Goal: Task Accomplishment & Management: Manage account settings

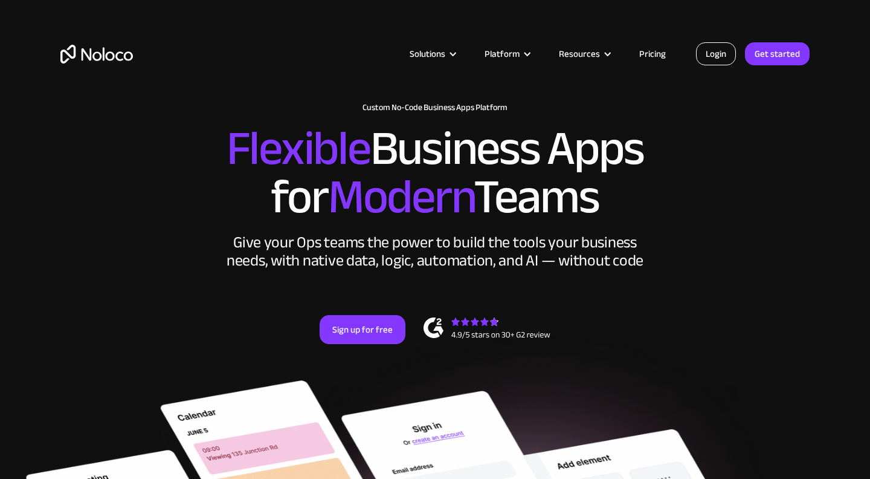
click at [728, 48] on link "Login" at bounding box center [716, 53] width 40 height 23
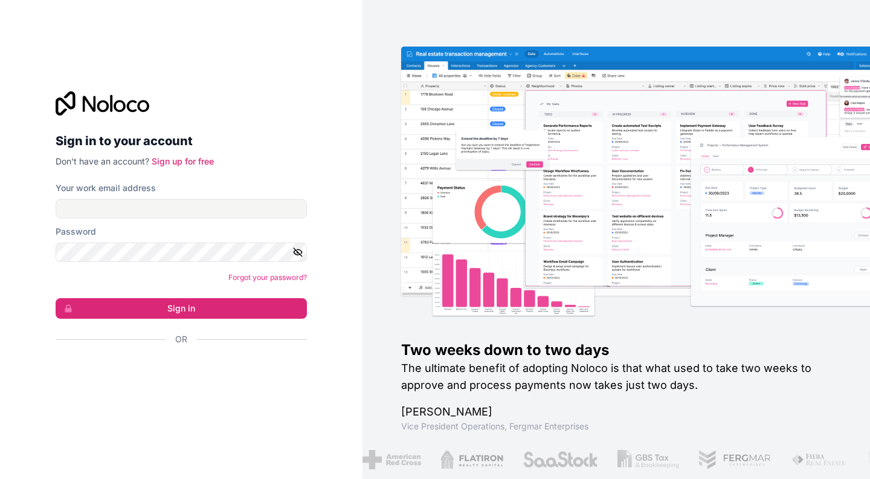
click at [183, 197] on div "Your work email address" at bounding box center [181, 200] width 251 height 36
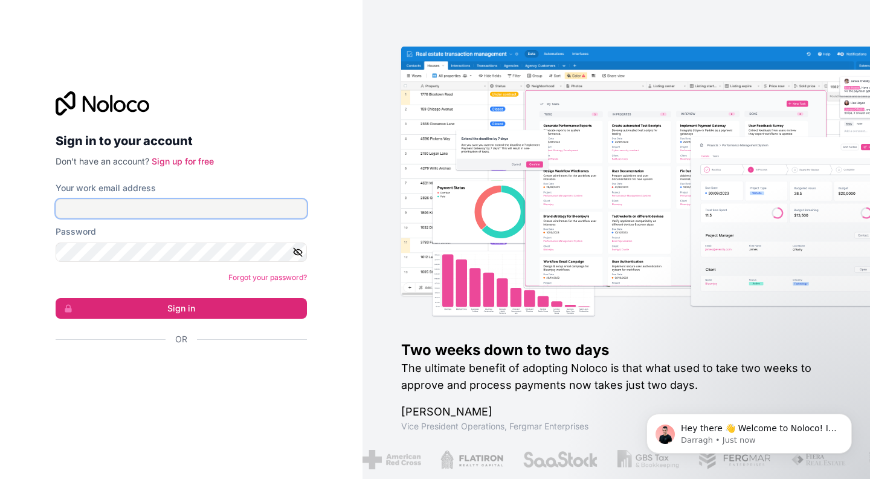
click at [167, 207] on input "Your work email address" at bounding box center [181, 208] width 251 height 19
drag, startPoint x: 158, startPoint y: 351, endPoint x: 158, endPoint y: 358, distance: 7.3
click at [158, 358] on div "Or" at bounding box center [181, 360] width 251 height 54
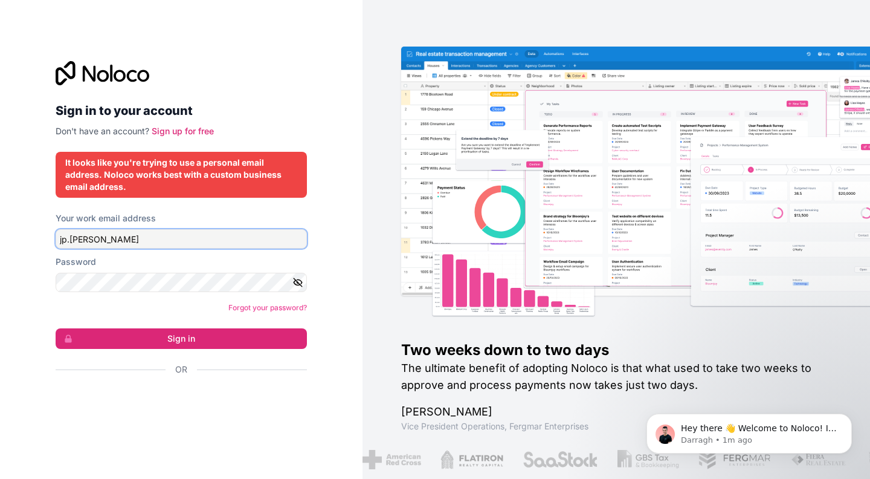
drag, startPoint x: 158, startPoint y: 233, endPoint x: 0, endPoint y: 229, distance: 158.4
click at [0, 229] on div "Sign in to your account Don't have an account? Sign up for free It looks like y…" at bounding box center [181, 239] width 363 height 479
type input "b"
type input "l"
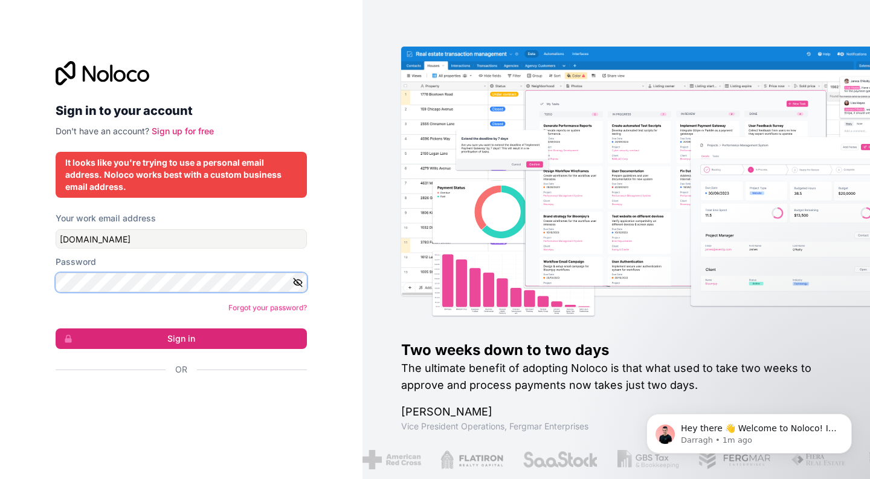
click at [56, 328] on button "Sign in" at bounding box center [181, 338] width 251 height 21
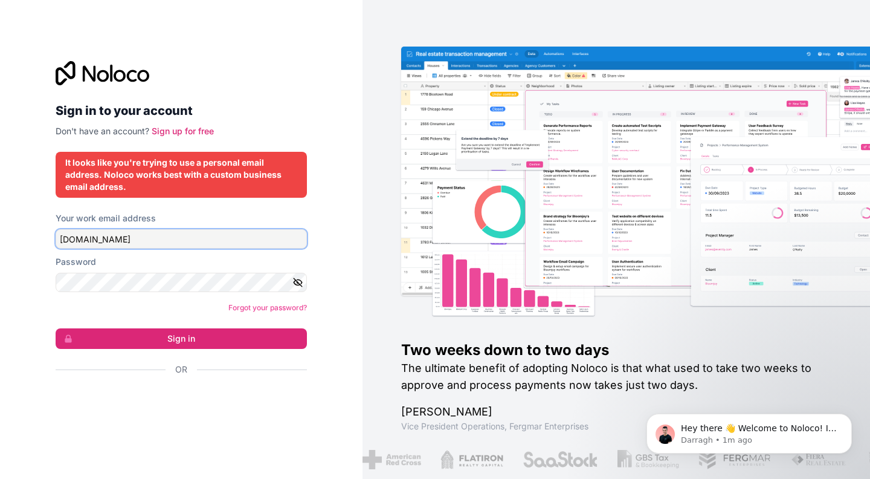
click at [125, 241] on input "[DOMAIN_NAME]" at bounding box center [181, 238] width 251 height 19
click at [99, 238] on input "[DOMAIN_NAME]" at bounding box center [181, 238] width 251 height 19
click at [65, 242] on input "[DOMAIN_NAME]" at bounding box center [181, 238] width 251 height 19
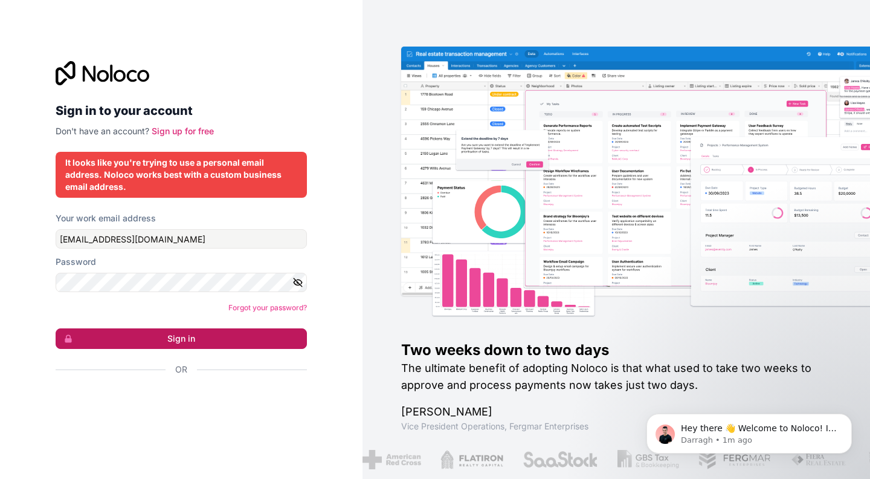
click at [112, 338] on button "Sign in" at bounding box center [181, 338] width 251 height 21
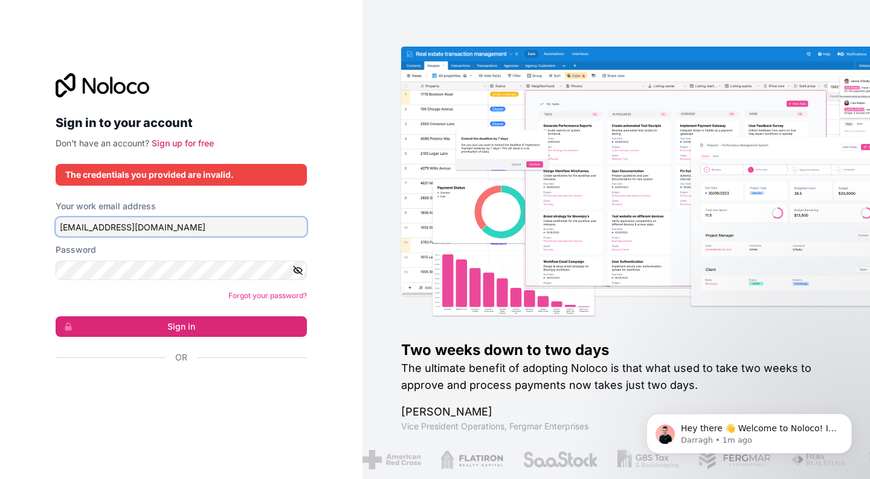
click at [140, 225] on input "[EMAIL_ADDRESS][DOMAIN_NAME]" at bounding box center [181, 226] width 251 height 19
drag, startPoint x: 140, startPoint y: 225, endPoint x: 0, endPoint y: 209, distance: 141.2
click at [0, 209] on div "Sign in to your account Don't have an account? Sign up for free The credentials…" at bounding box center [181, 239] width 363 height 479
click at [56, 316] on button "Sign in" at bounding box center [181, 326] width 251 height 21
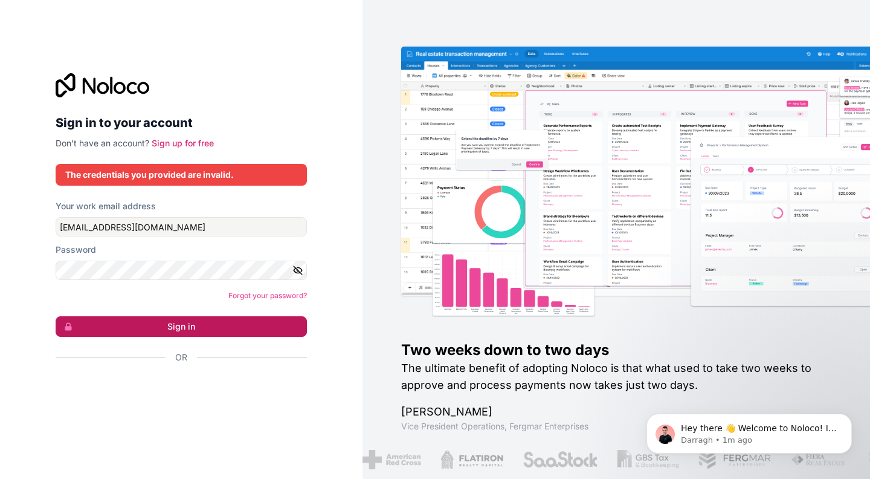
click at [173, 328] on button "Sign in" at bounding box center [181, 326] width 251 height 21
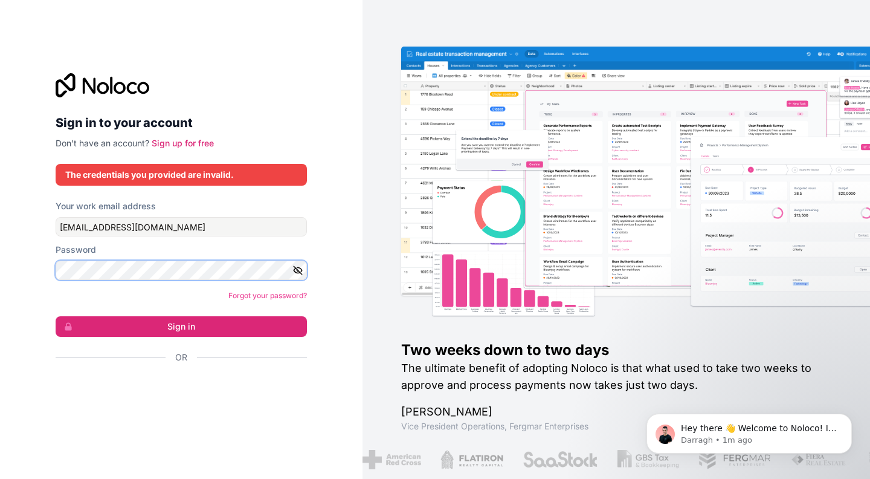
click at [0, 248] on div "Sign in to your account Don't have an account? Sign up for free The credentials…" at bounding box center [181, 239] width 363 height 479
click at [301, 276] on button "button" at bounding box center [300, 270] width 15 height 19
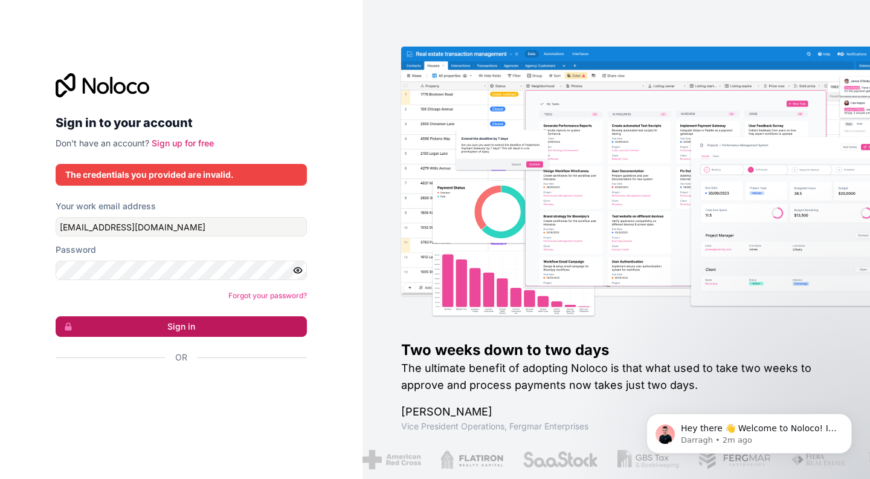
click at [193, 328] on button "Sign in" at bounding box center [181, 326] width 251 height 21
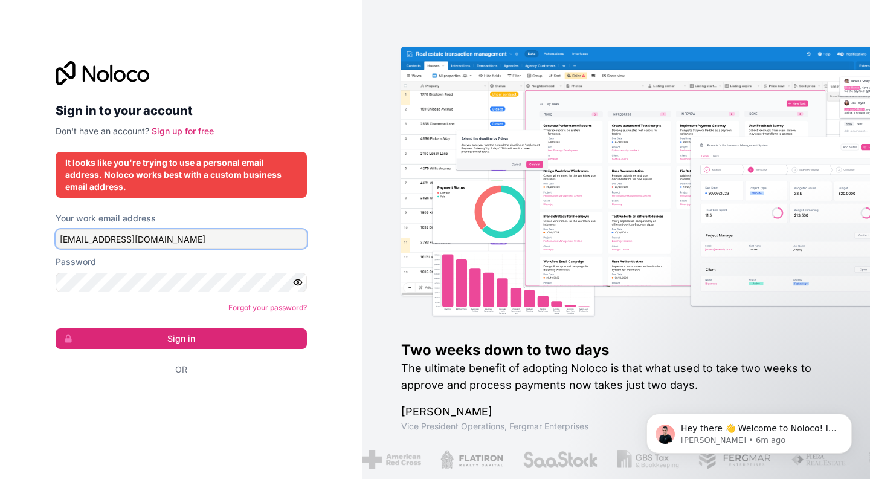
click at [160, 235] on input "[EMAIL_ADDRESS][DOMAIN_NAME]" at bounding box center [181, 238] width 251 height 19
drag, startPoint x: 166, startPoint y: 241, endPoint x: 44, endPoint y: 232, distance: 122.4
click at [44, 232] on div "Sign in to your account Don't have an account? Sign up for free It looks like y…" at bounding box center [181, 239] width 363 height 479
type input "[EMAIL_ADDRESS][DOMAIN_NAME]"
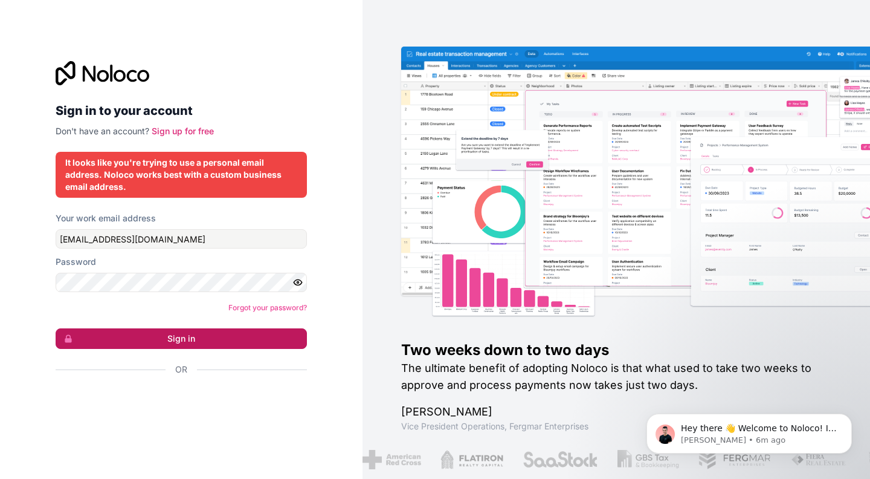
click at [137, 339] on button "Sign in" at bounding box center [181, 338] width 251 height 21
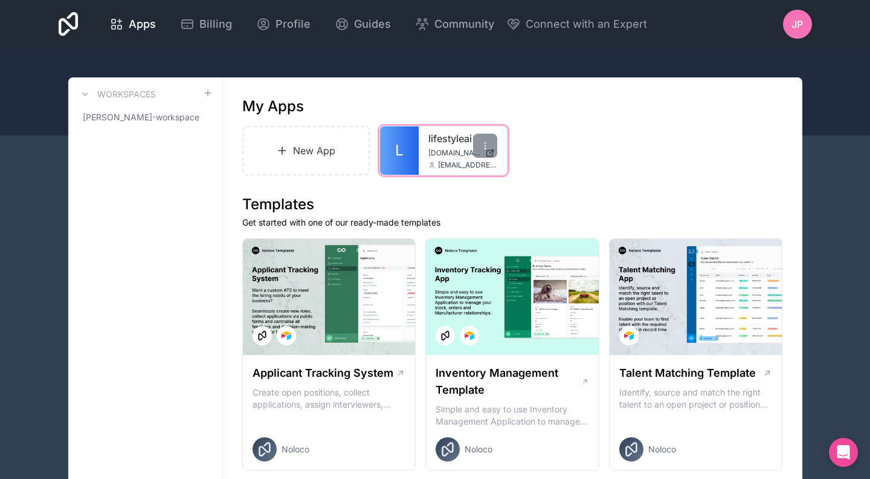
click at [425, 154] on div "lifestyleai [DOMAIN_NAME] [EMAIL_ADDRESS][DOMAIN_NAME]" at bounding box center [463, 150] width 88 height 48
click at [449, 141] on link "lifestyleai" at bounding box center [463, 138] width 69 height 15
